Goal: Task Accomplishment & Management: Manage account settings

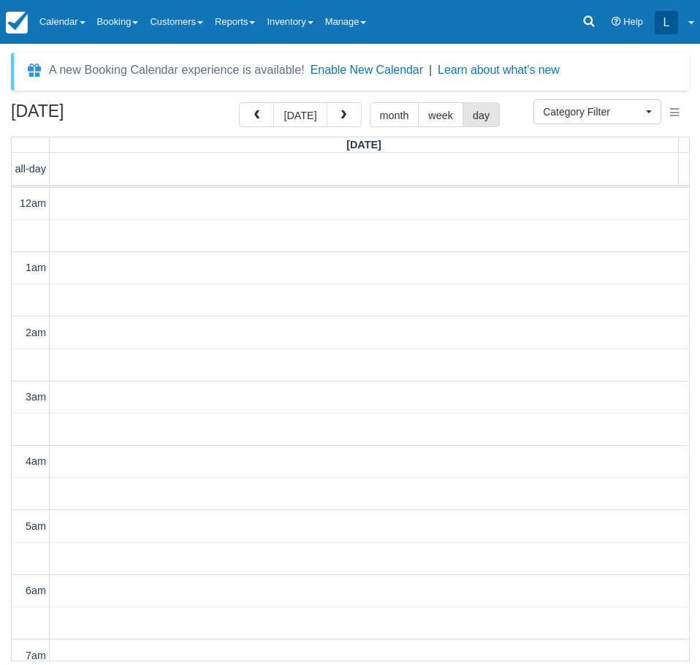
select select
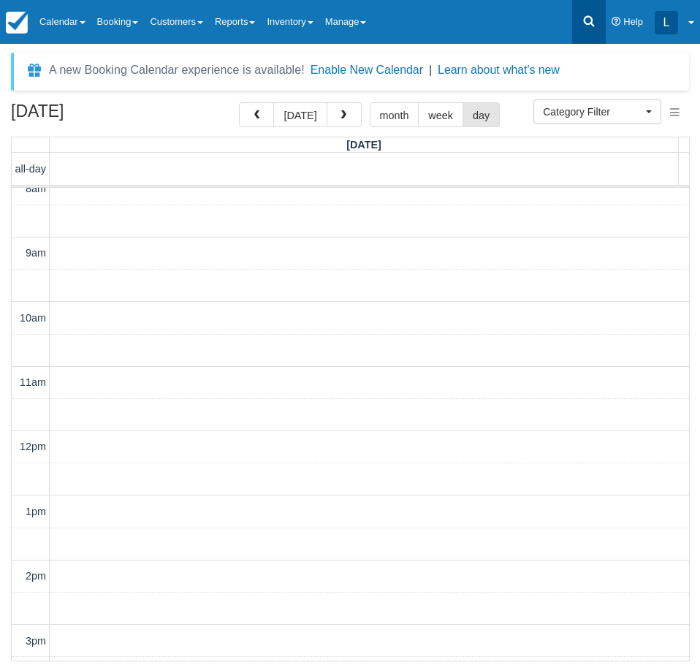
click at [578, 15] on link at bounding box center [589, 22] width 34 height 44
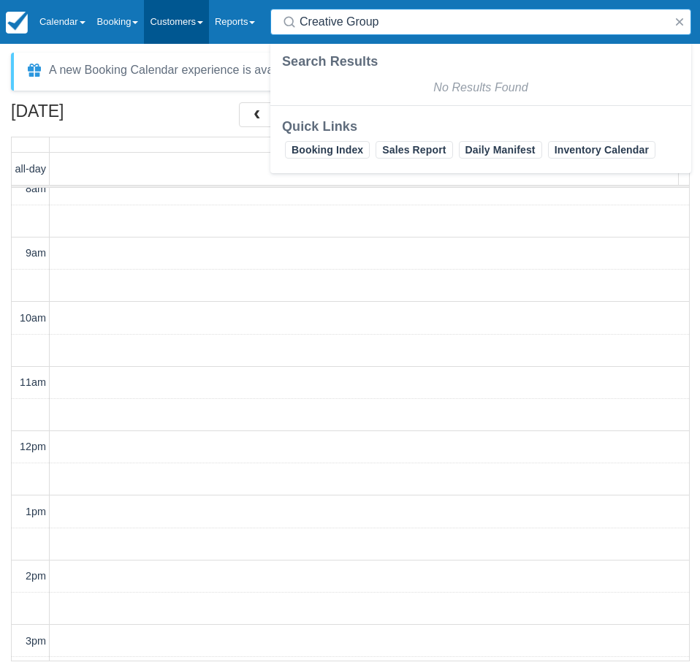
drag, startPoint x: 409, startPoint y: 24, endPoint x: 208, endPoint y: 24, distance: 201.1
click at [208, 24] on div "Menu Calendar Customer Inventory Month Week Day Booking Daily Manifest Daily Li…" at bounding box center [350, 22] width 700 height 44
paste input "Stephanie Sorrells"
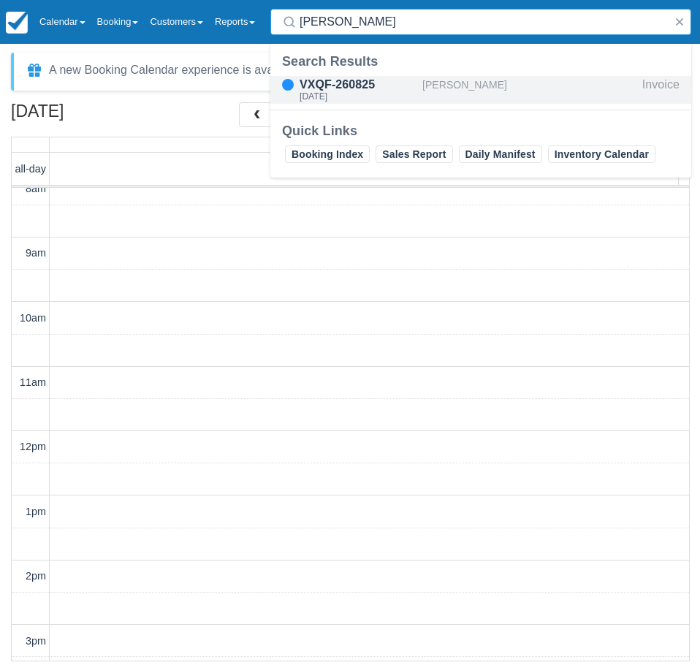
type input "Stephanie Sorrells"
click at [388, 84] on div "VXQF-260825" at bounding box center [358, 85] width 117 height 18
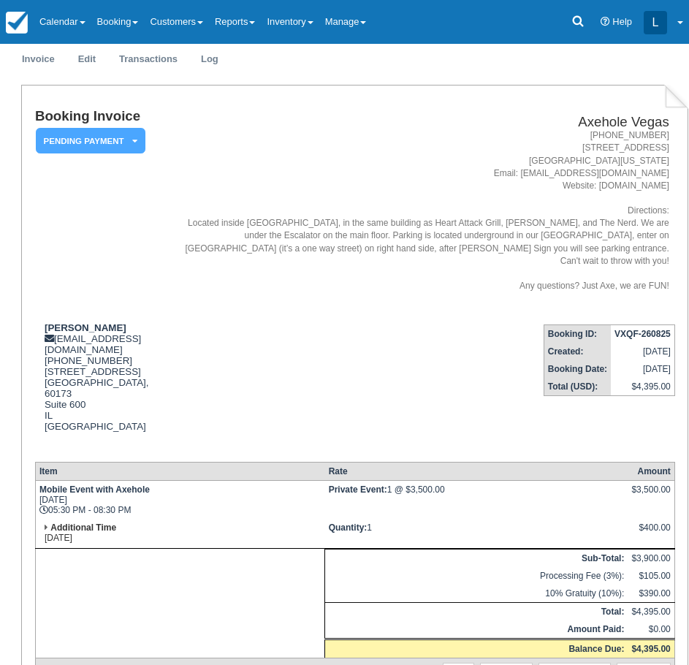
scroll to position [512, 0]
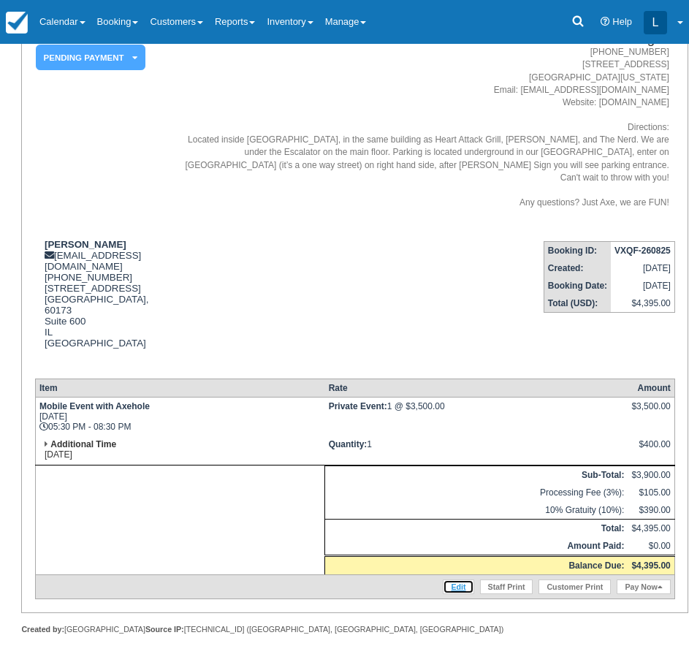
click at [457, 580] on link "Edit" at bounding box center [458, 587] width 31 height 15
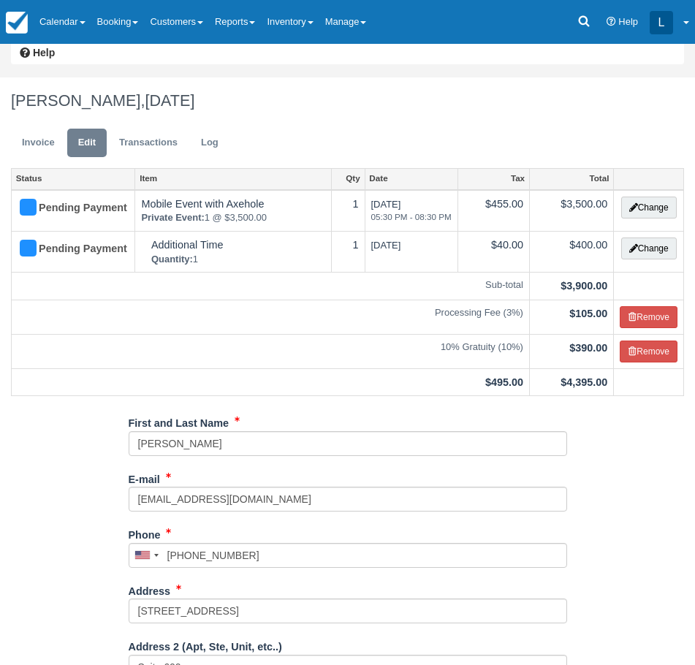
scroll to position [219, 0]
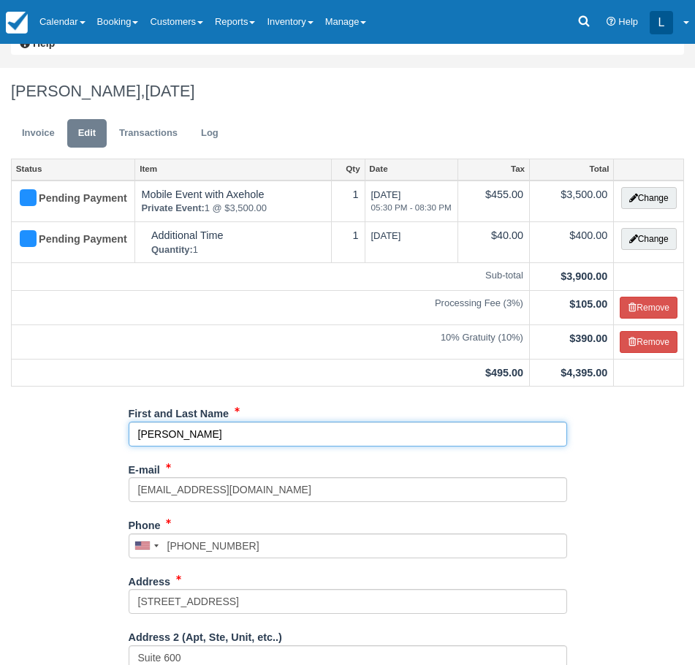
click at [135, 431] on input "Stephanie Sorrells" at bounding box center [348, 434] width 439 height 25
paste input "Creative Group"
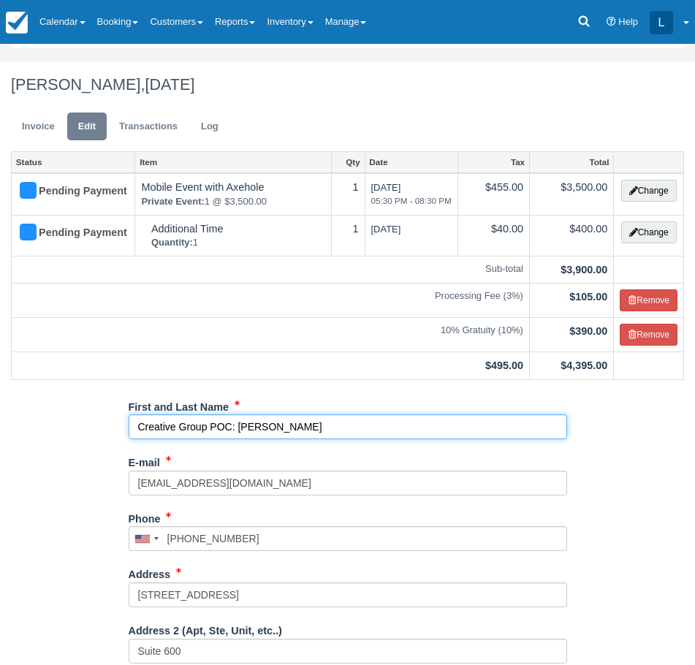
scroll to position [223, 0]
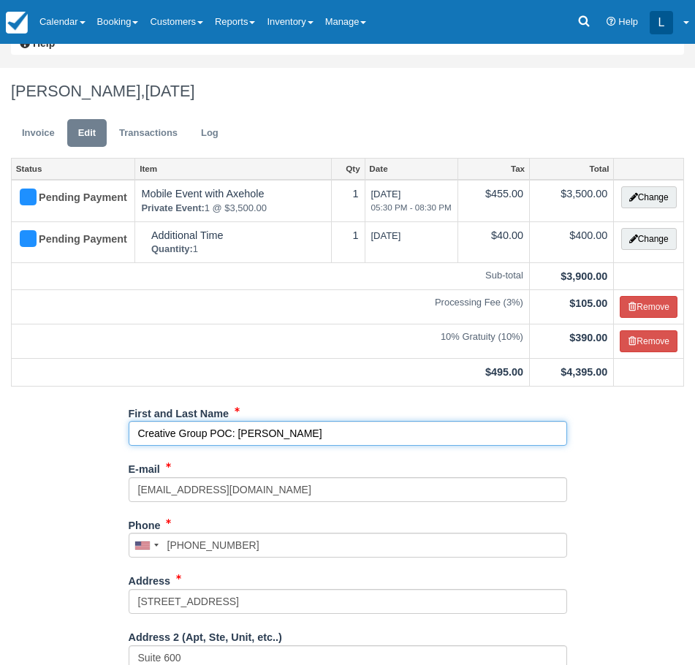
type input "Creative Group POC: [PERSON_NAME]"
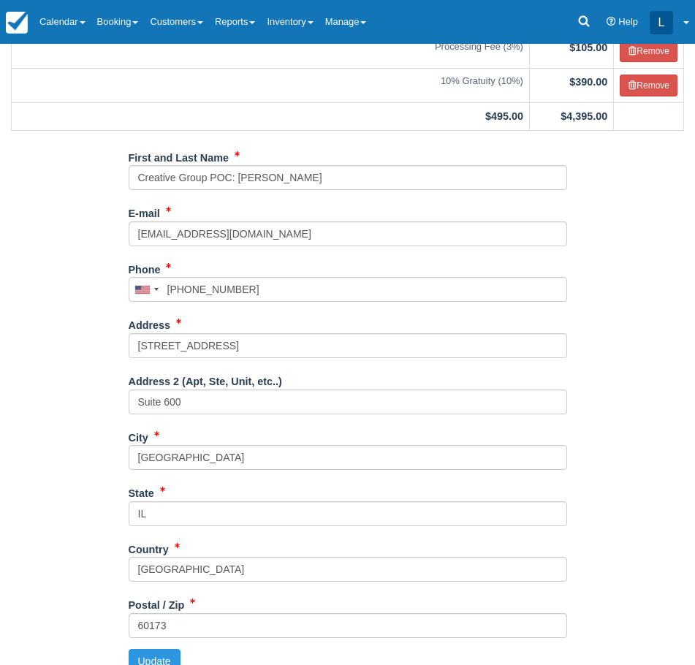
scroll to position [499, 0]
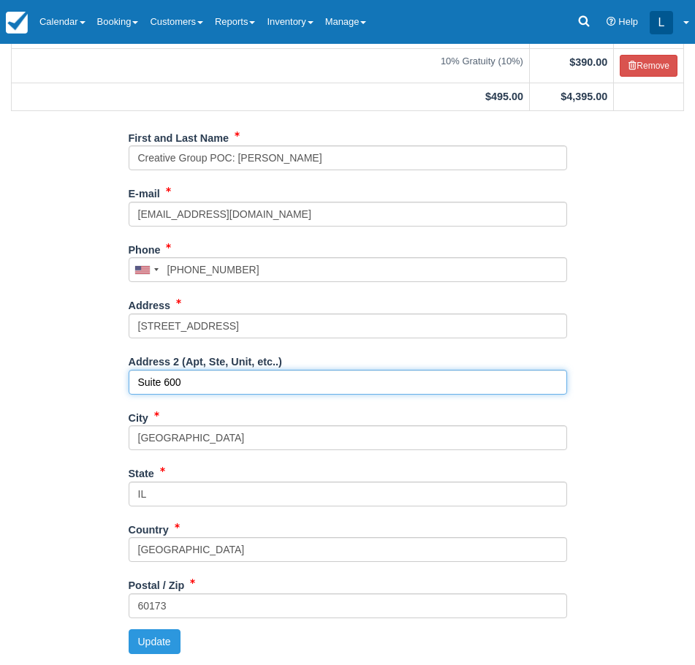
drag, startPoint x: 189, startPoint y: 384, endPoint x: 134, endPoint y: 383, distance: 55.6
click at [135, 383] on input "Suite 600" at bounding box center [348, 382] width 439 height 25
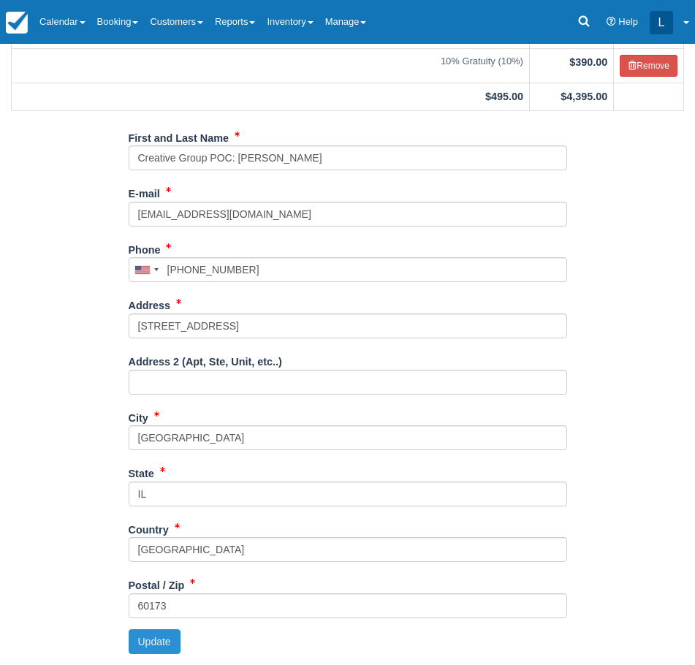
click at [152, 646] on button "Update" at bounding box center [155, 642] width 52 height 25
type input "+13038687505"
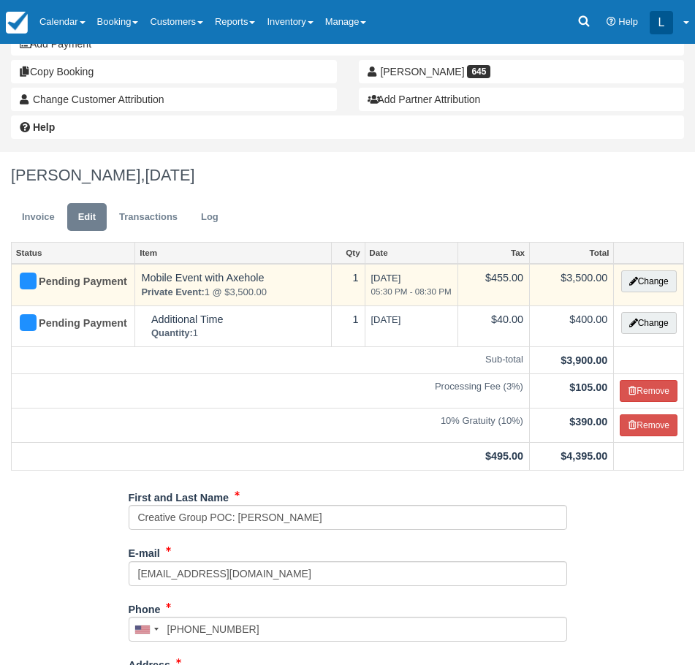
scroll to position [133, 0]
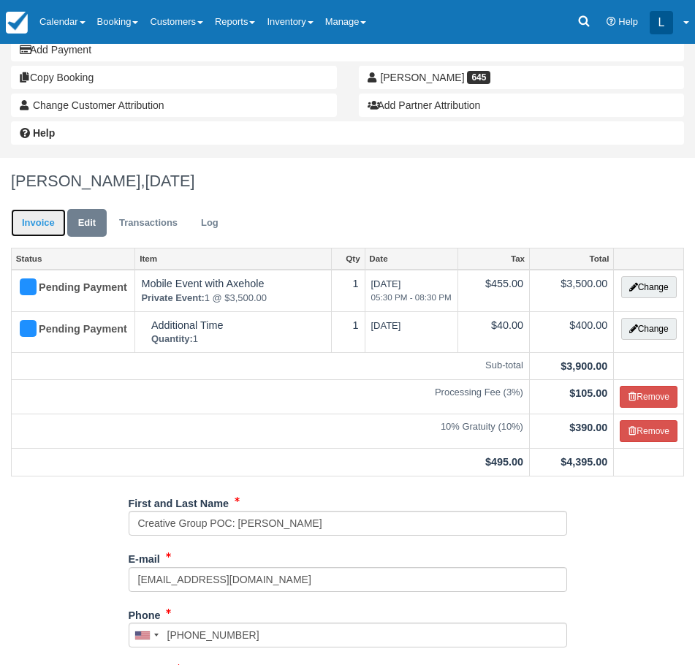
click at [51, 216] on link "Invoice" at bounding box center [38, 223] width 55 height 29
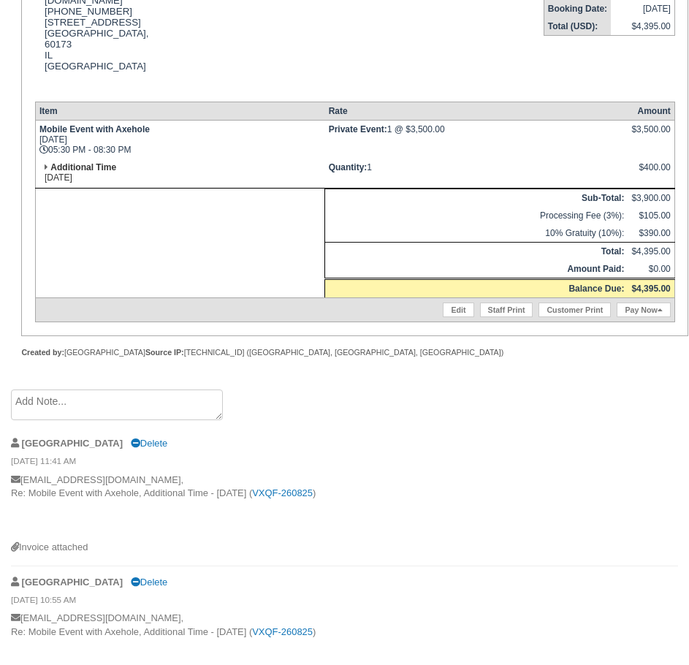
scroll to position [806, 0]
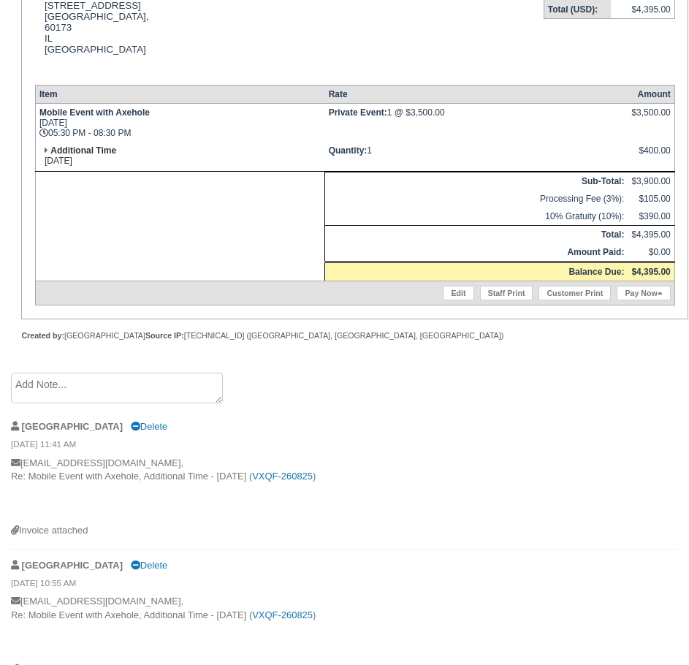
click at [107, 373] on textarea at bounding box center [117, 388] width 212 height 31
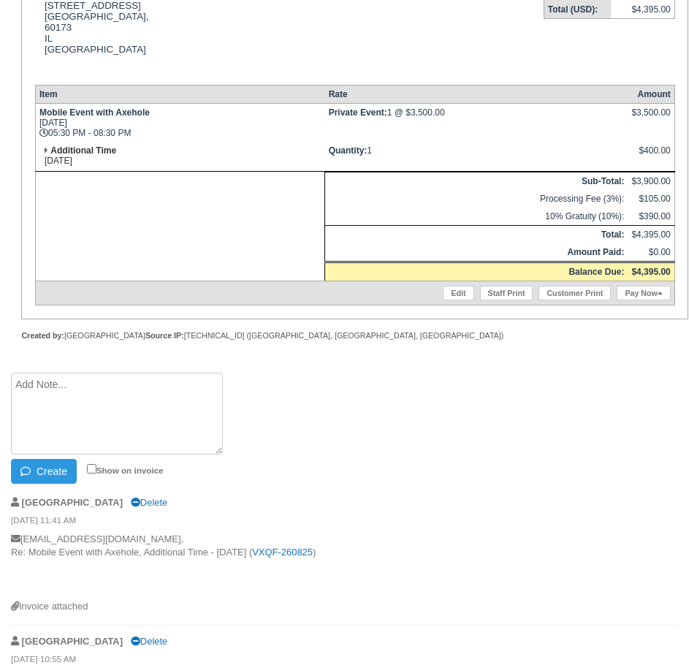
paste textarea "· Loremip Dolo: Sitametc Adipi · ELI Sedd: Eiusmodte Incididu · UTL Etdol Magna…"
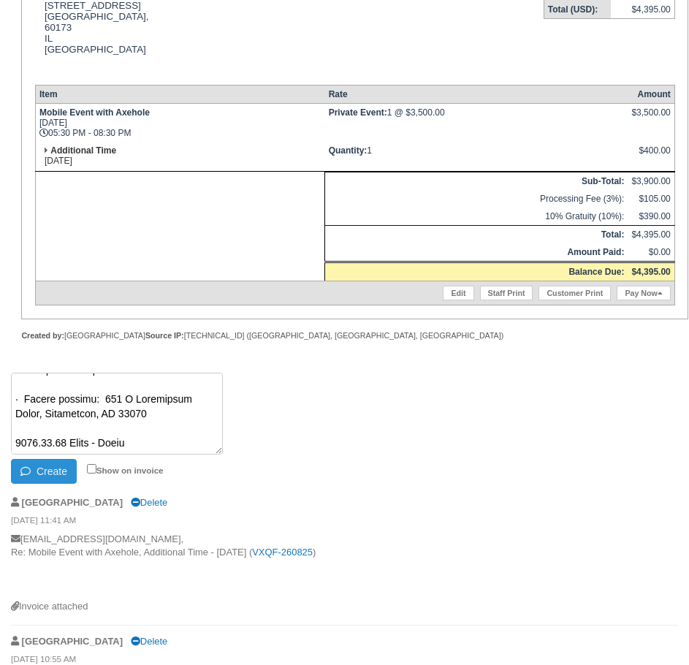
type textarea "· Loremip Dolo: Sitametc Adipi · ELI Sedd: Eiusmodte Incididu · UTL Etdol Magna…"
click at [45, 459] on button "Create" at bounding box center [44, 471] width 66 height 25
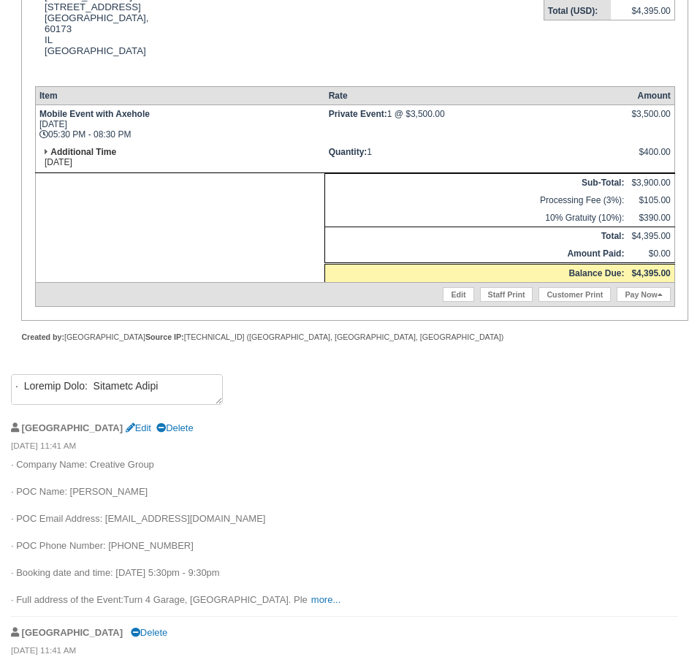
scroll to position [806, 0]
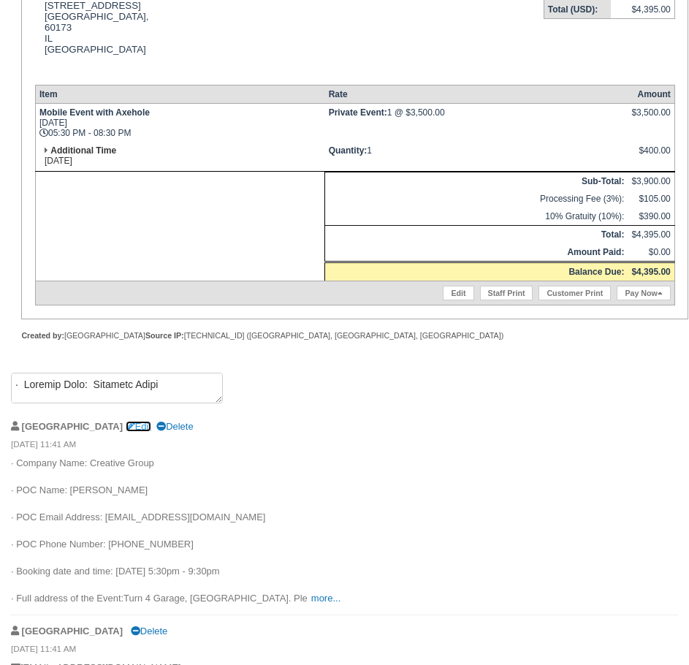
click at [126, 421] on link "Edit" at bounding box center [139, 426] width 26 height 11
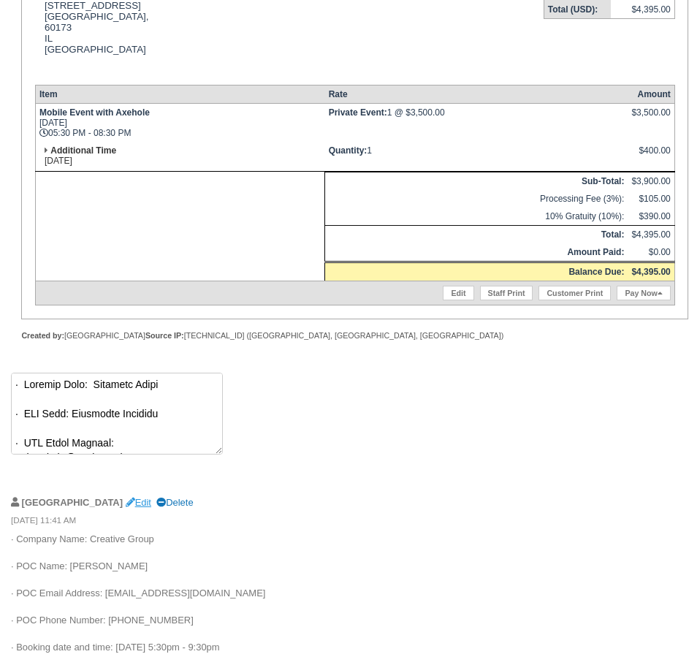
scroll to position [614, 0]
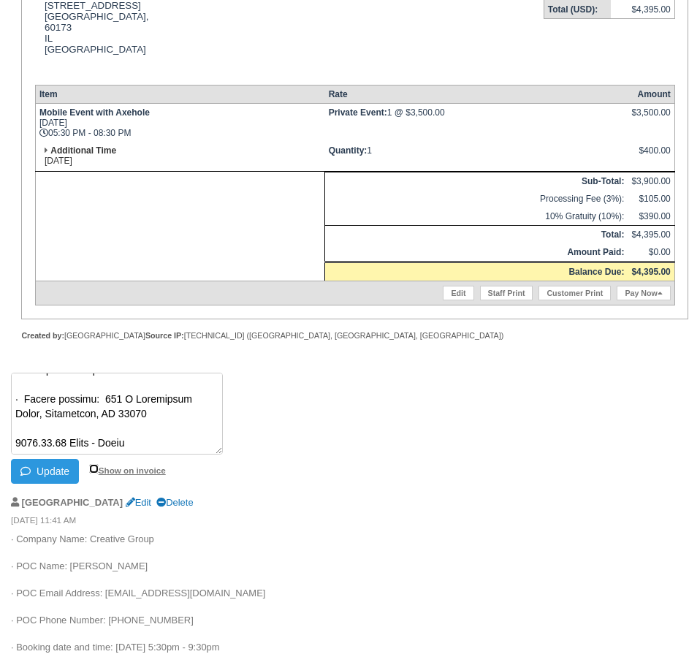
click at [97, 464] on input "Show on invoice" at bounding box center [94, 469] width 10 height 10
checkbox input "true"
click at [68, 459] on button "Update" at bounding box center [45, 471] width 68 height 25
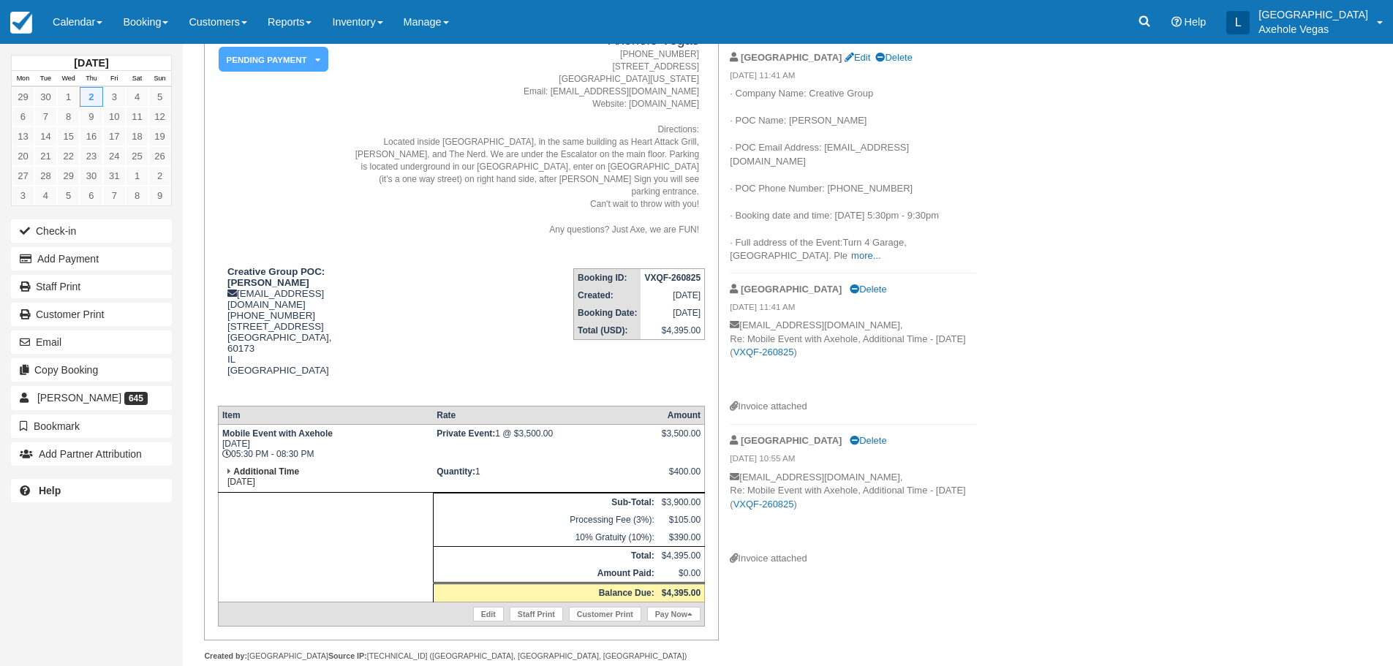
scroll to position [135, 0]
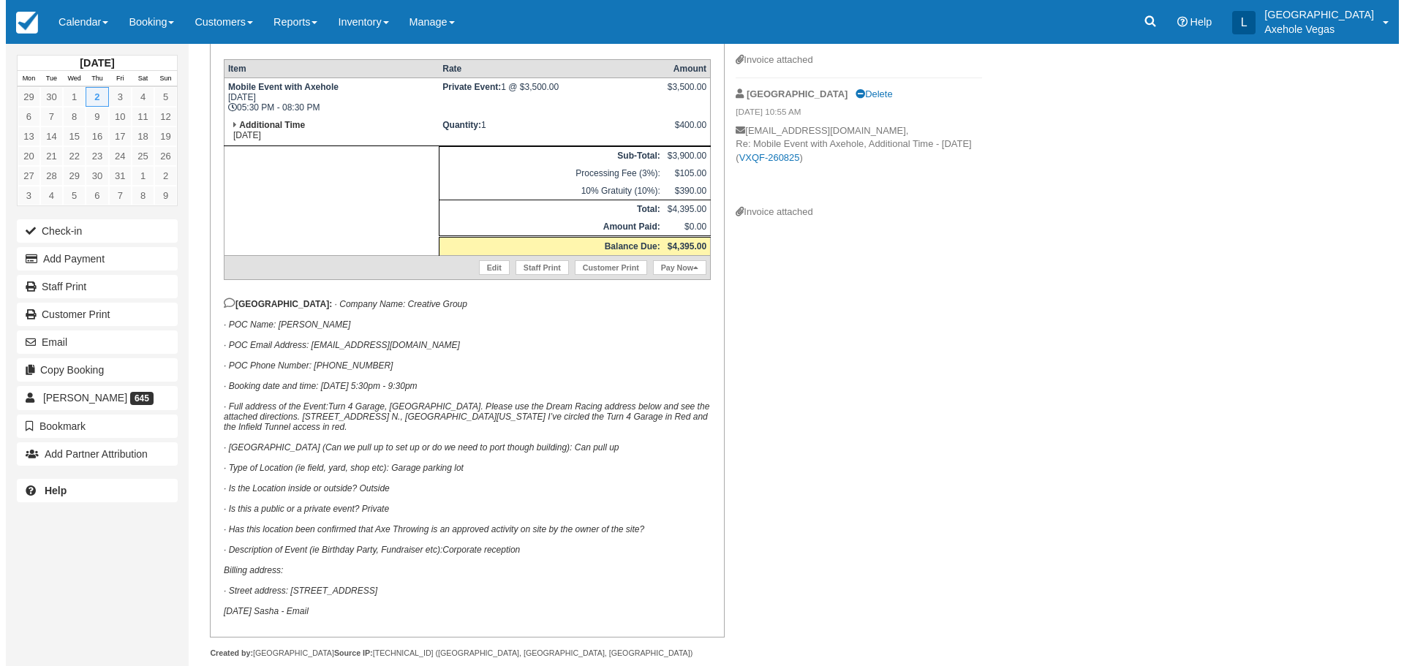
scroll to position [479, 0]
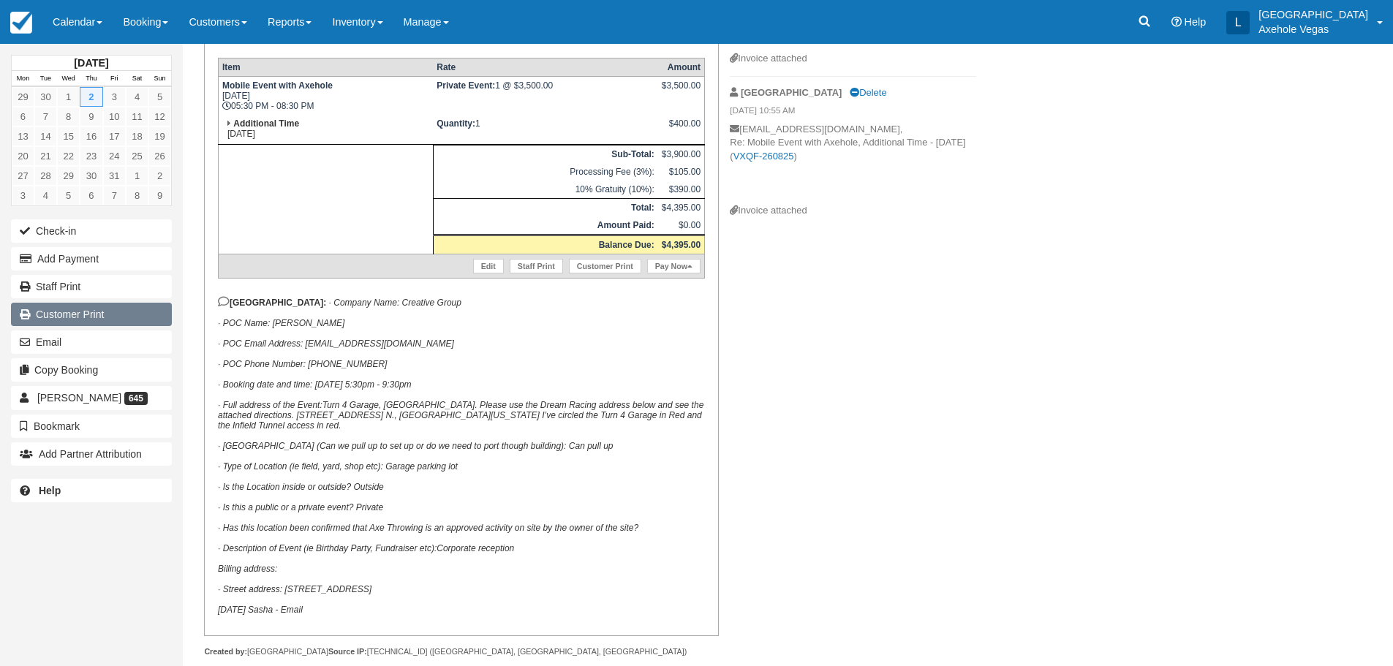
click at [110, 309] on link "Customer Print" at bounding box center [91, 314] width 161 height 23
click at [85, 341] on button "Email" at bounding box center [91, 341] width 161 height 23
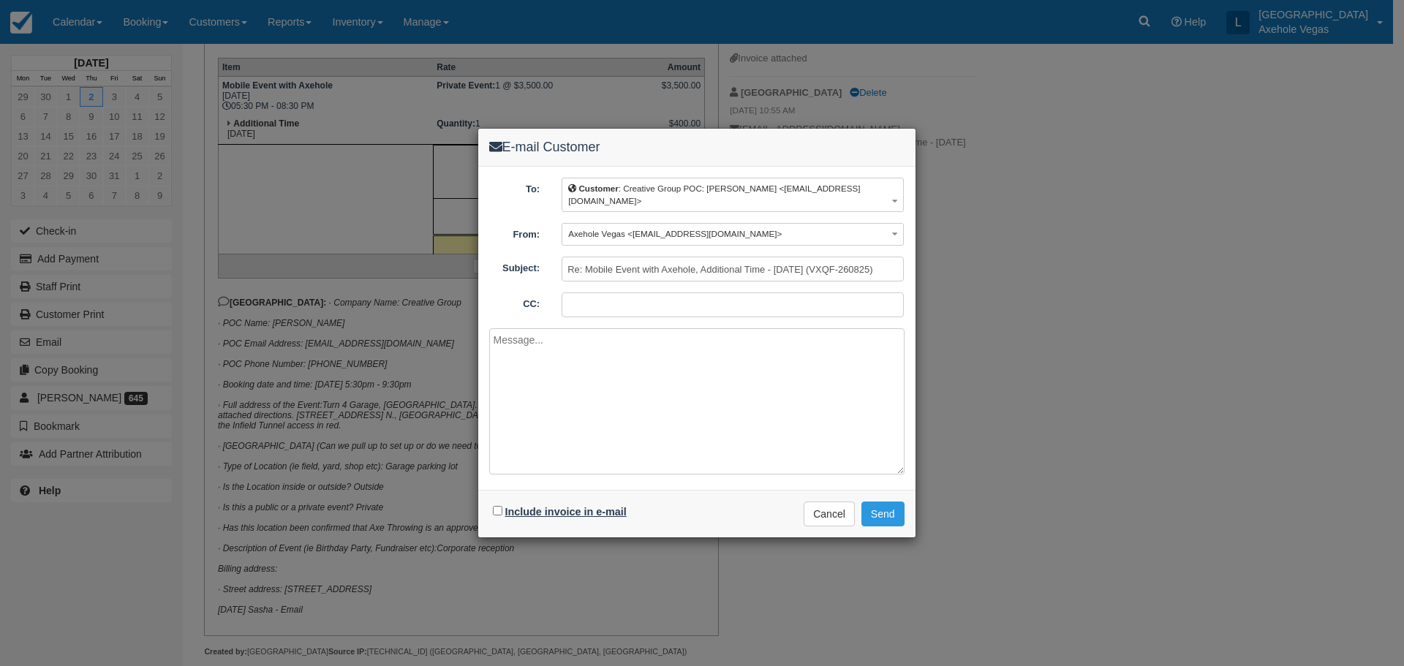
click at [509, 507] on label "Include invoice in e-mail" at bounding box center [565, 512] width 121 height 12
click at [502, 507] on input "Include invoice in e-mail" at bounding box center [498, 511] width 10 height 10
checkbox input "true"
click at [888, 511] on button "Send" at bounding box center [882, 514] width 43 height 25
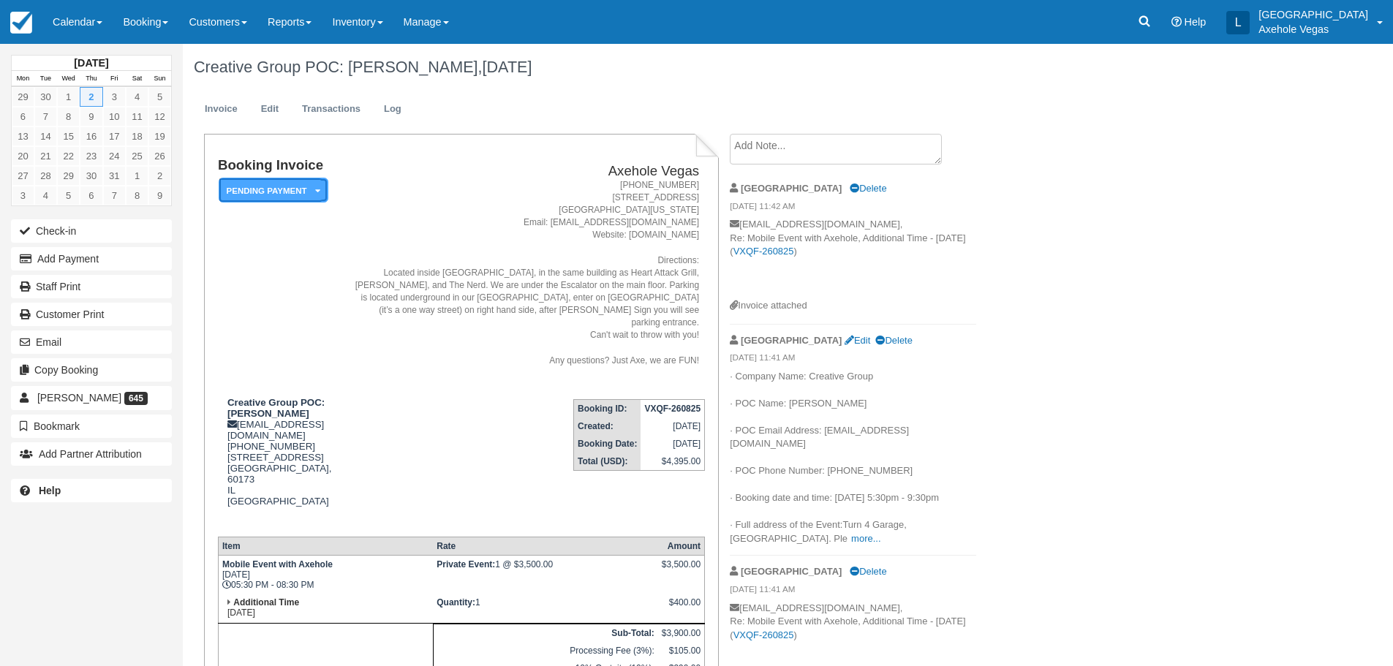
click at [239, 178] on em "Pending Payment" at bounding box center [274, 191] width 110 height 26
